Goal: Navigation & Orientation: Find specific page/section

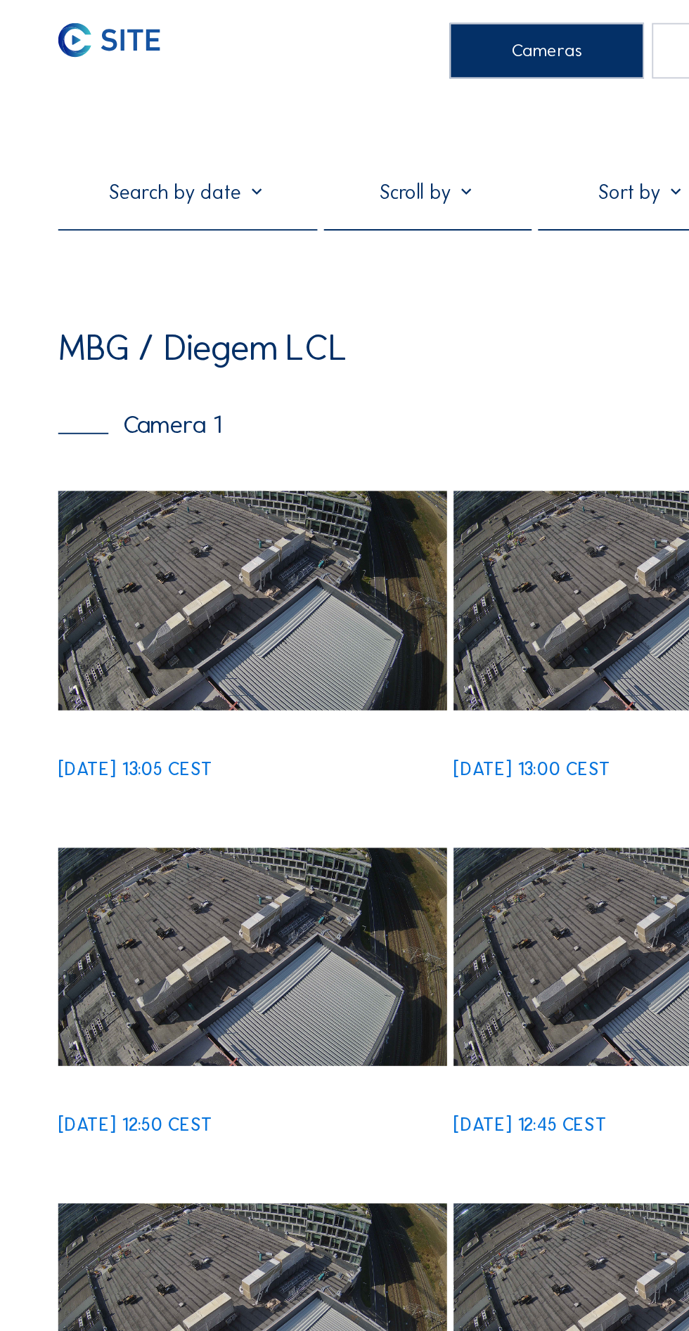
click at [168, 349] on img at bounding box center [134, 320] width 207 height 116
